Goal: Task Accomplishment & Management: Manage account settings

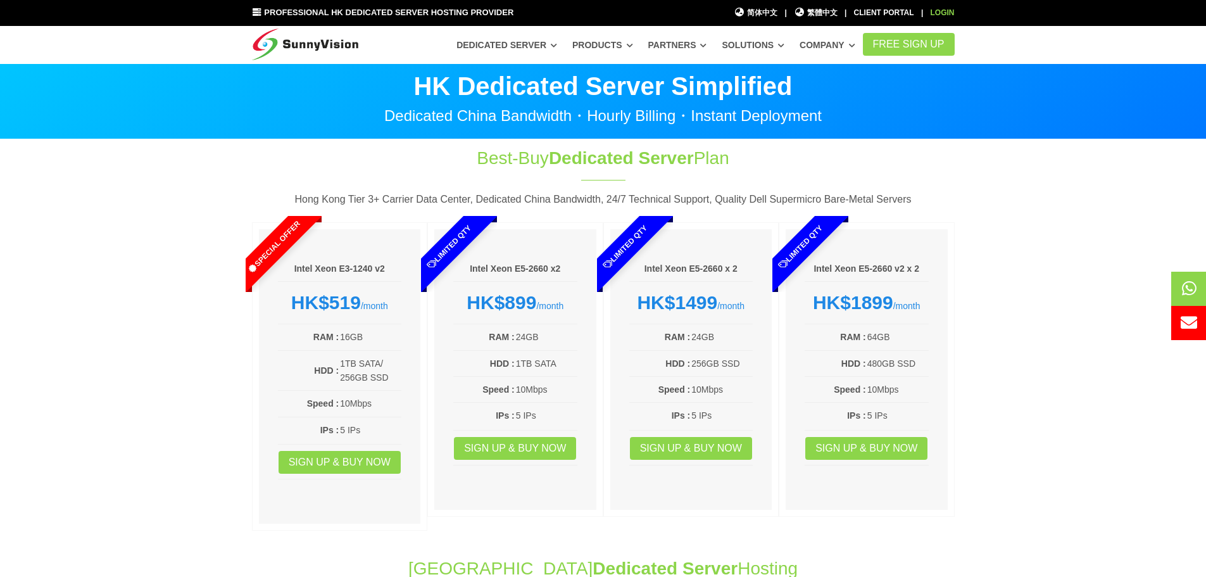
click at [948, 9] on link "Login" at bounding box center [942, 12] width 24 height 9
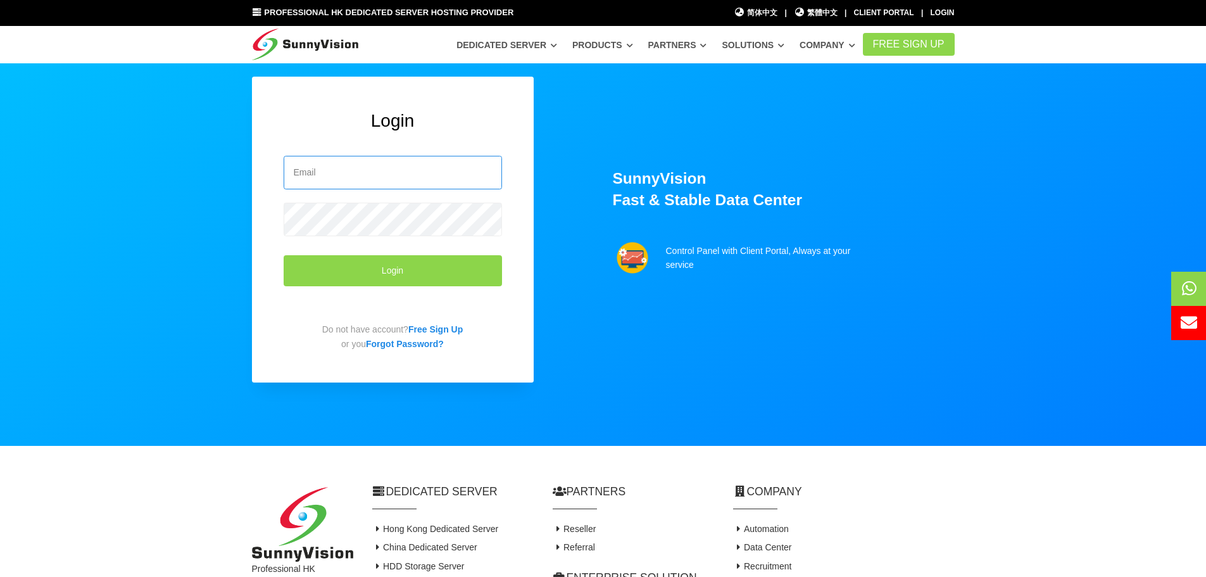
click at [363, 180] on input "email" at bounding box center [393, 173] width 218 height 34
type input "msa@underhost.com"
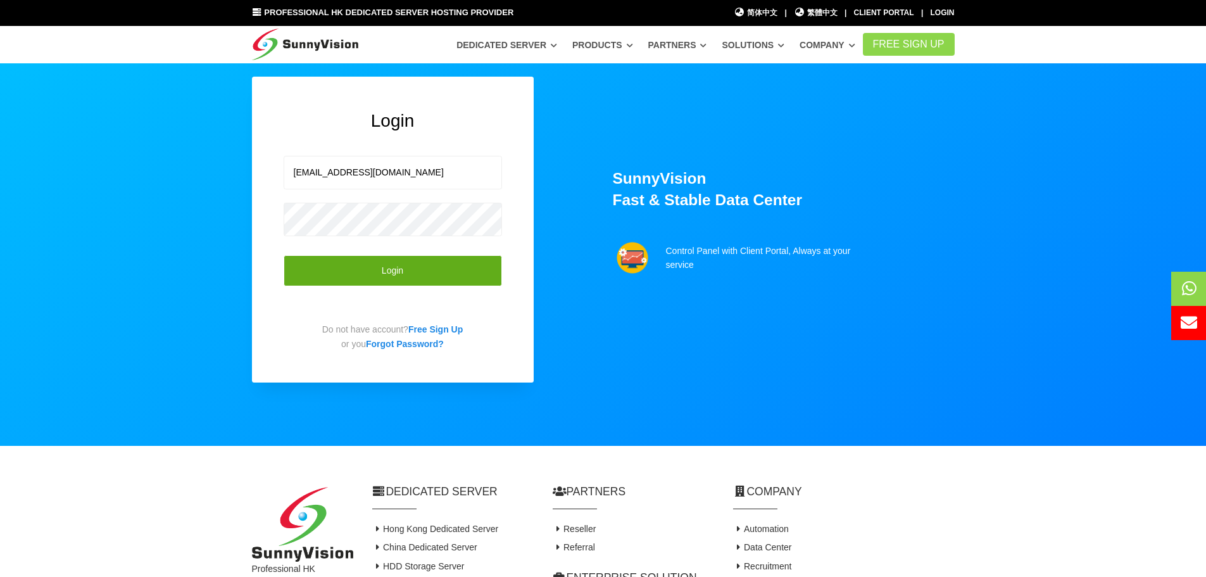
click at [411, 273] on button "Login" at bounding box center [393, 270] width 218 height 31
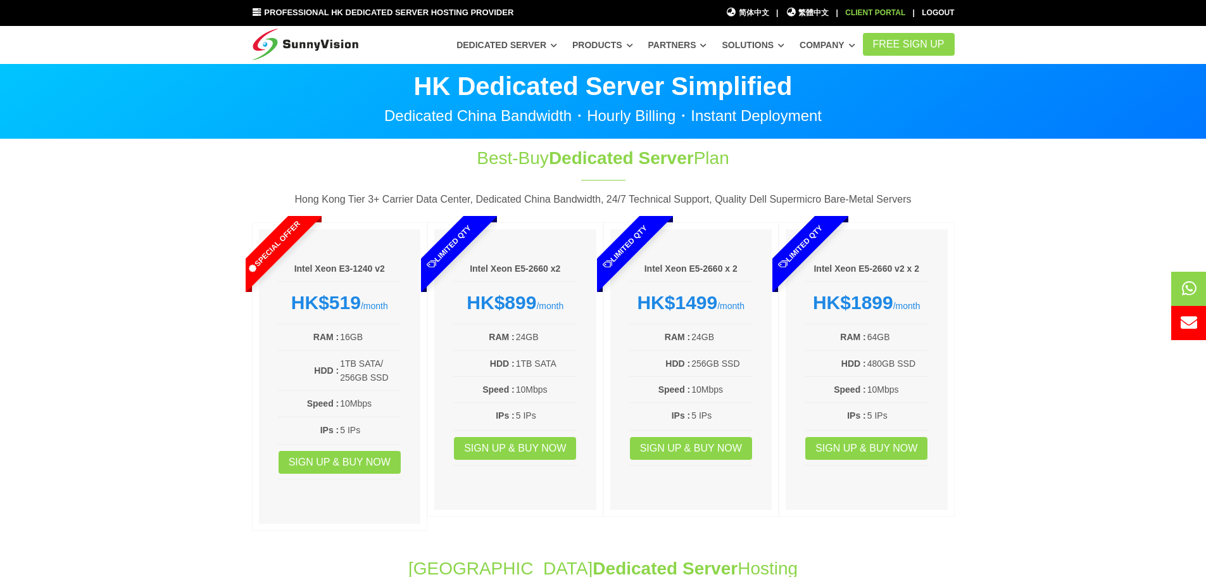
click at [872, 13] on div "Client Portal" at bounding box center [875, 13] width 60 height 12
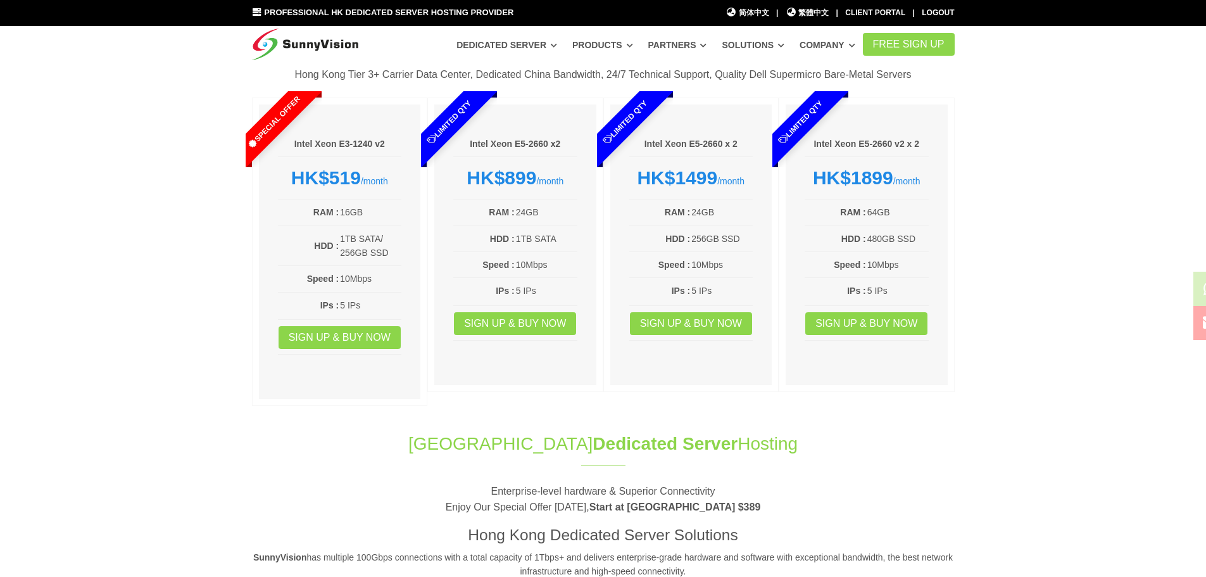
scroll to position [127, 0]
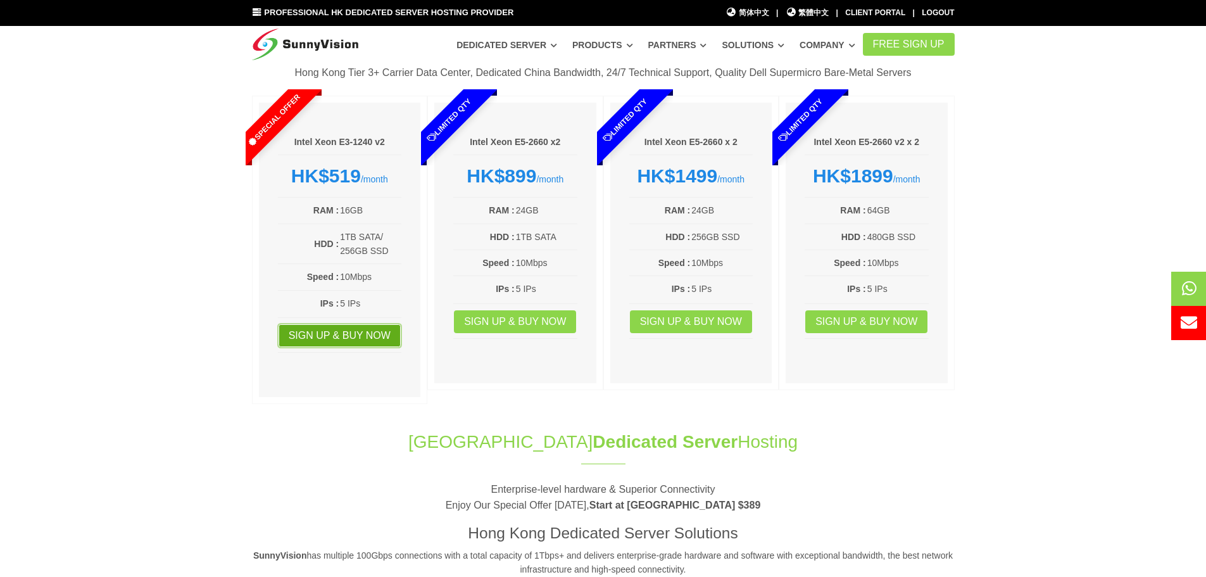
click at [363, 335] on link "Sign up & Buy Now" at bounding box center [339, 335] width 122 height 23
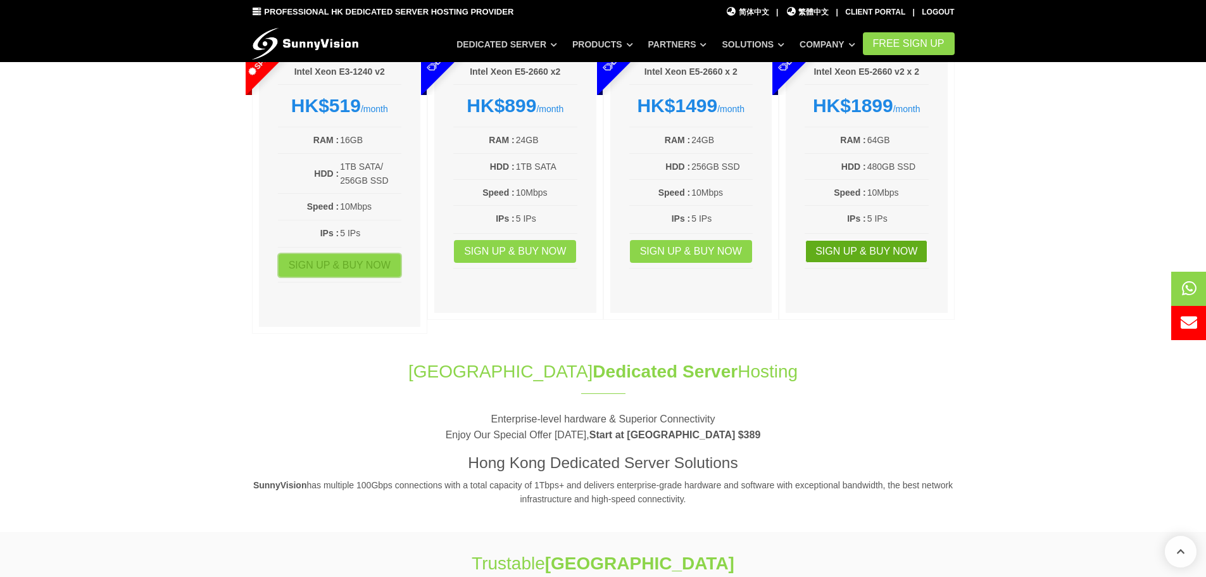
scroll to position [443, 0]
